Goal: Information Seeking & Learning: Learn about a topic

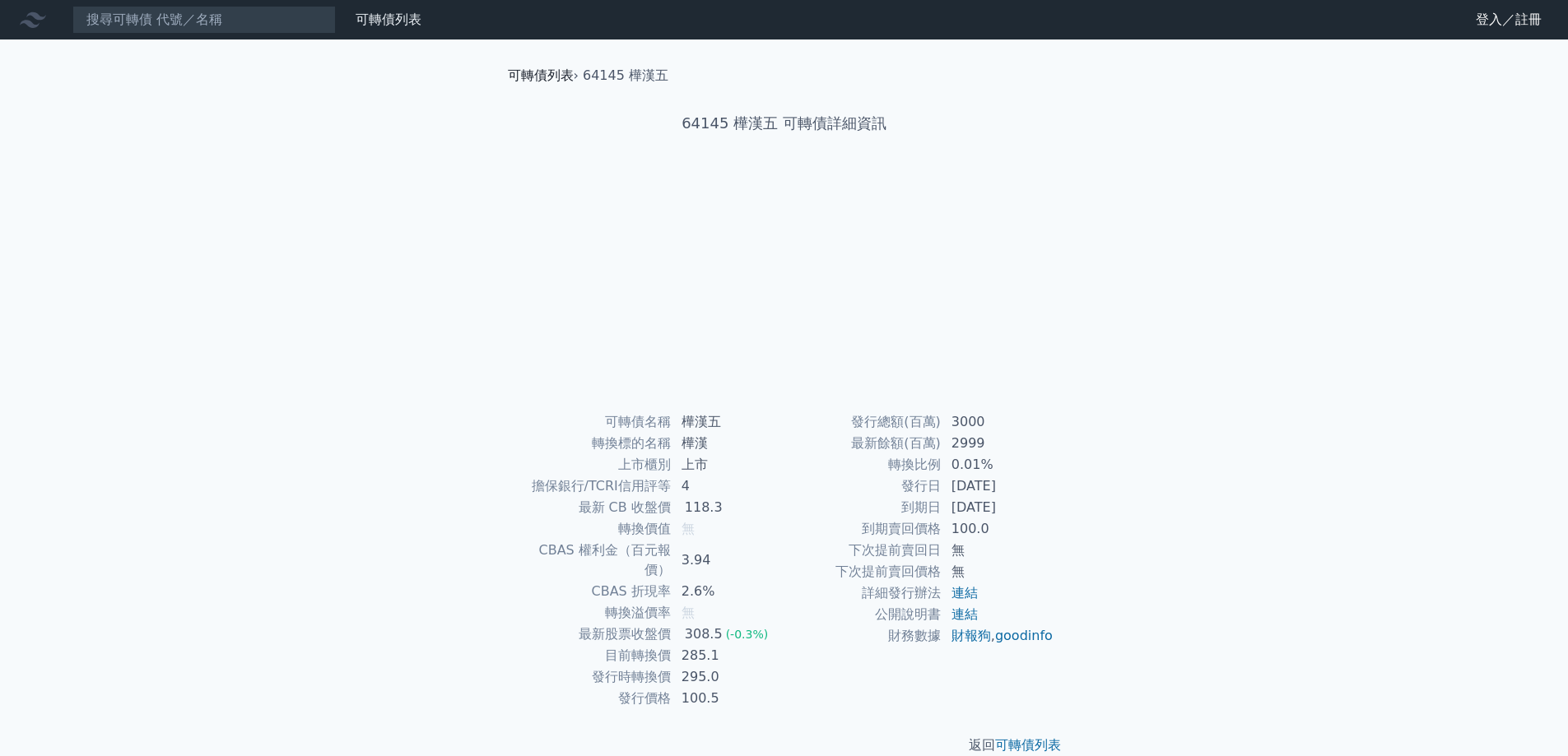
click at [556, 69] on link "可轉債列表" at bounding box center [540, 75] width 66 height 15
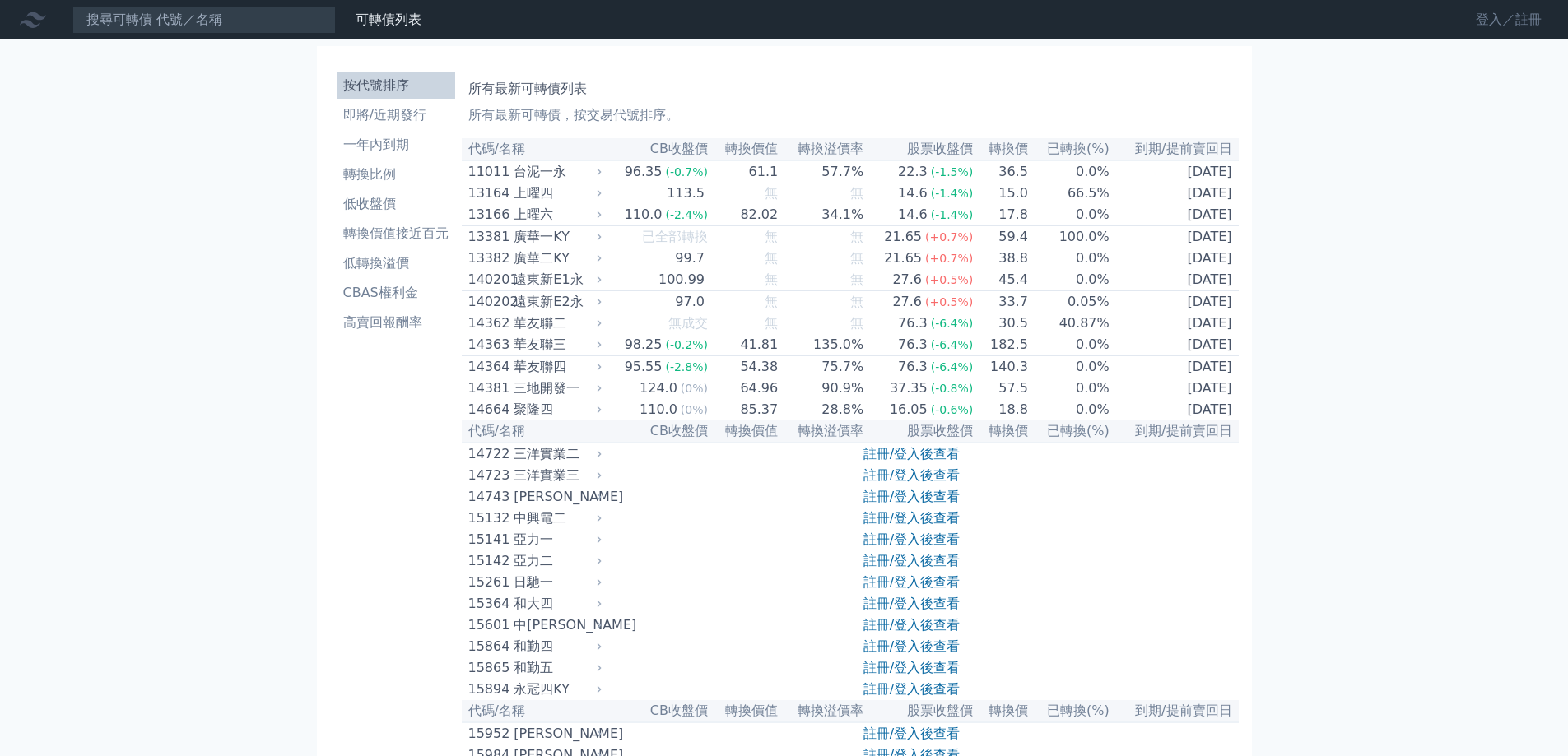
click at [1532, 23] on link "登入／註冊" at bounding box center [1509, 20] width 93 height 27
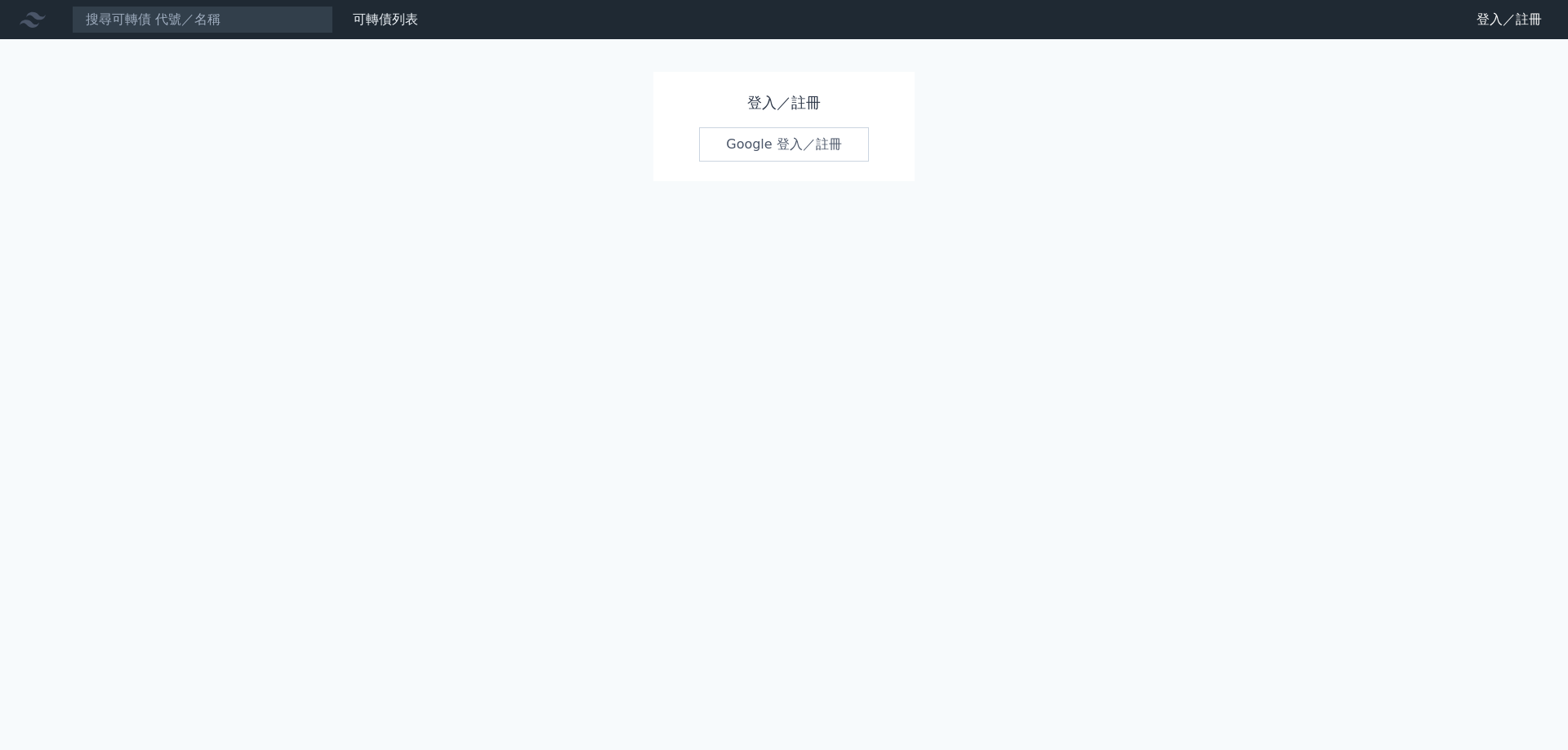
click at [820, 136] on link "Google 登入／註冊" at bounding box center [784, 144] width 170 height 34
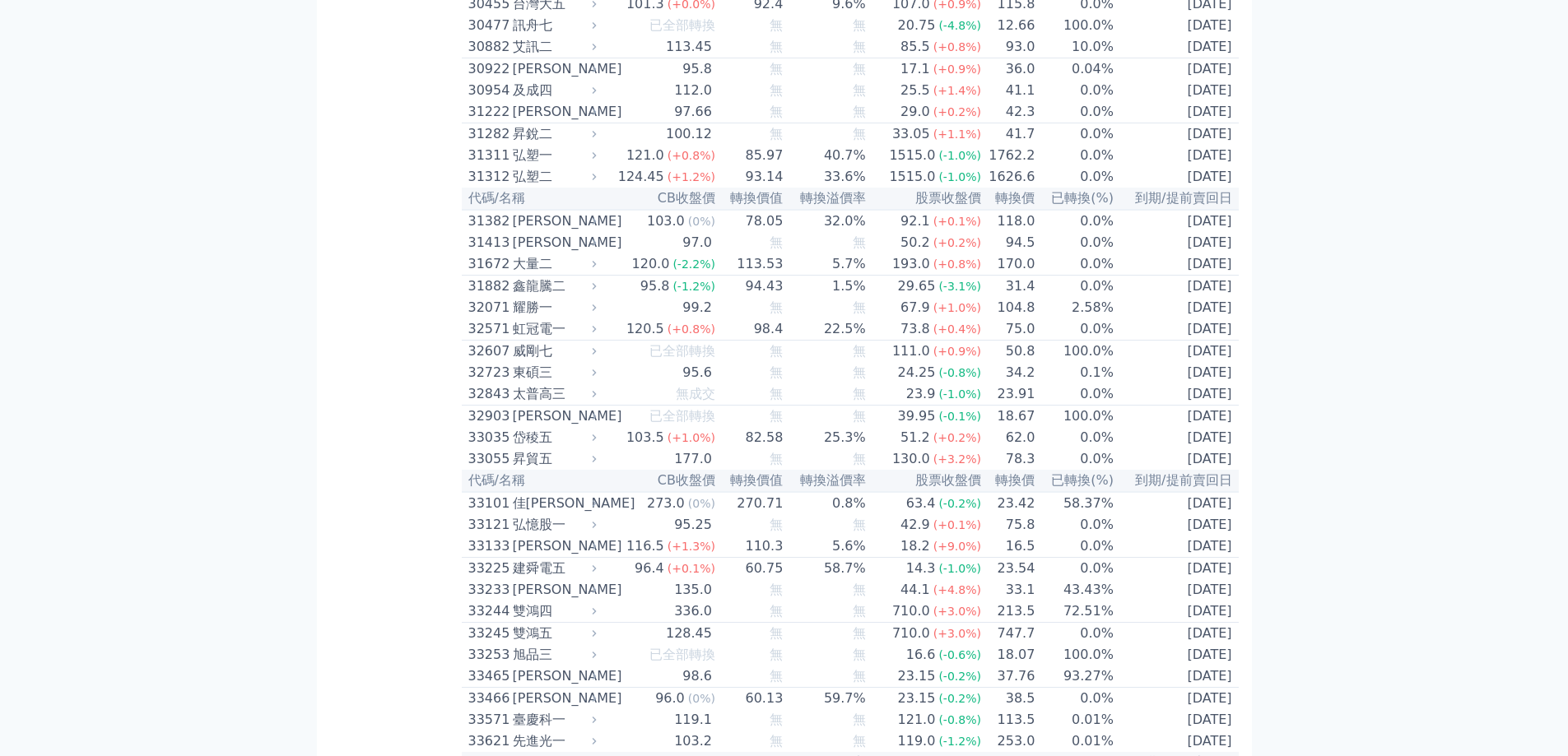
scroll to position [2222, 0]
